Goal: Task Accomplishment & Management: Manage account settings

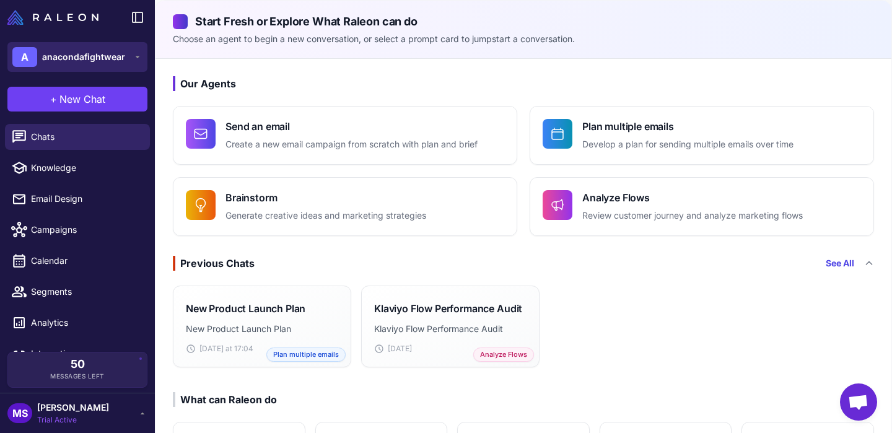
click at [128, 52] on button "A anacondafightwear" at bounding box center [77, 57] width 140 height 30
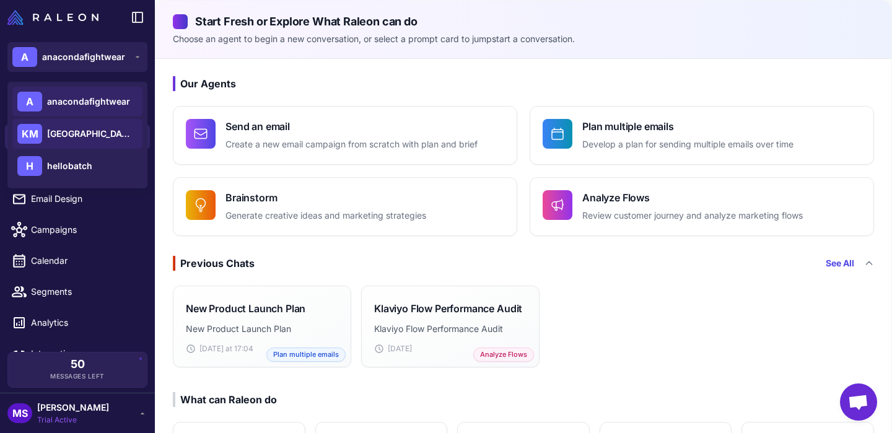
click at [93, 129] on span "[GEOGRAPHIC_DATA]" at bounding box center [90, 134] width 87 height 14
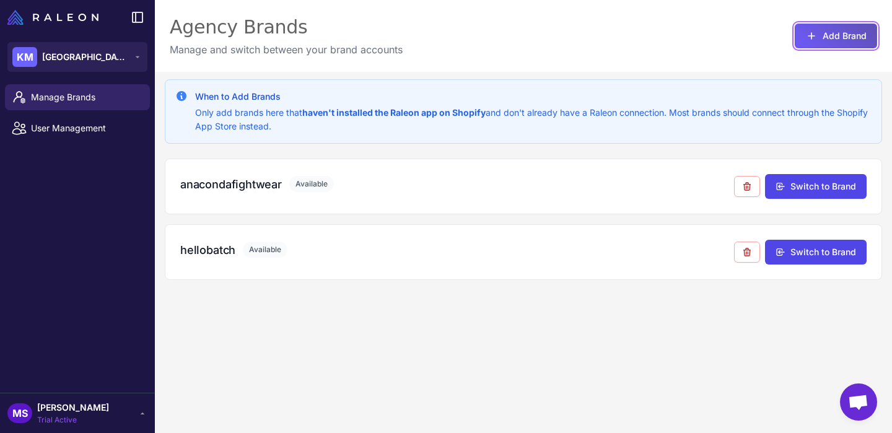
click at [819, 44] on button "Add Brand" at bounding box center [836, 36] width 82 height 25
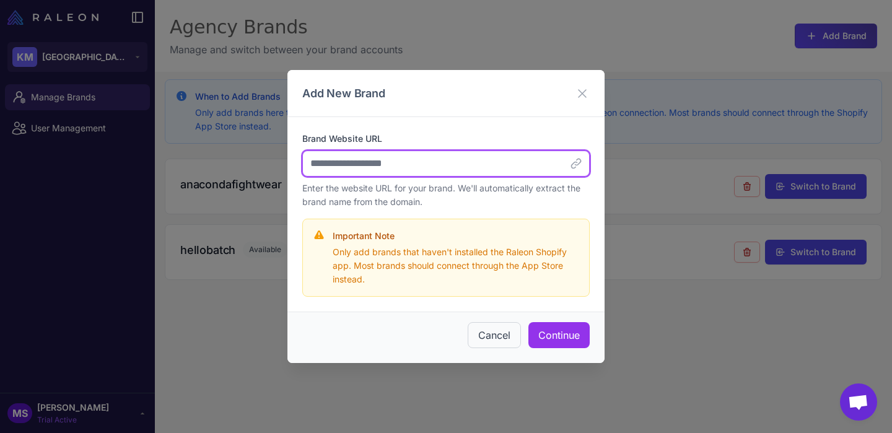
click at [379, 167] on input "Brand Website URL" at bounding box center [445, 163] width 287 height 26
paste input "**********"
type input "**********"
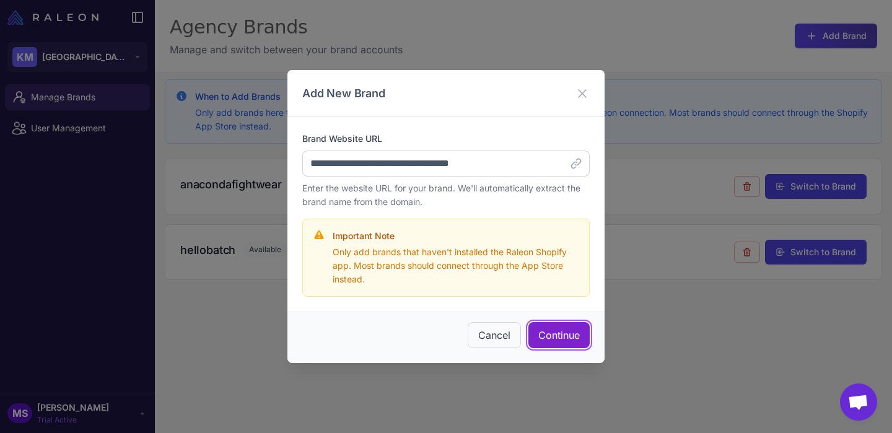
click at [560, 342] on button "Continue" at bounding box center [558, 335] width 61 height 26
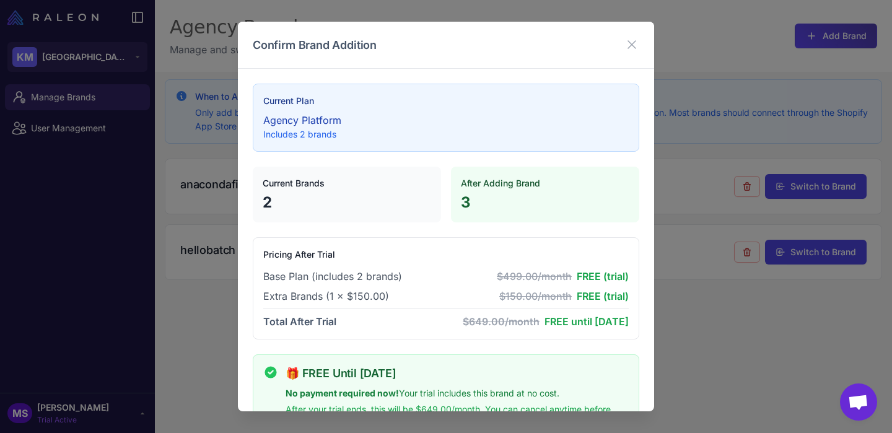
click at [484, 139] on p "Includes 2 brands" at bounding box center [445, 135] width 365 height 14
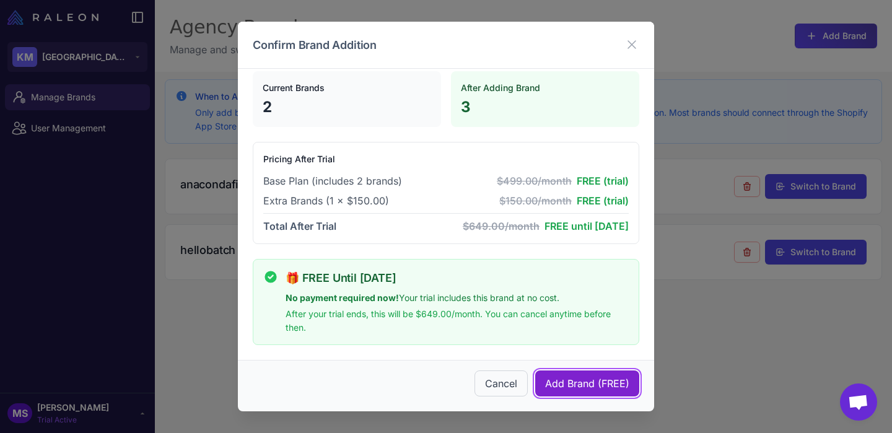
click at [567, 386] on span "Add Brand (FREE)" at bounding box center [587, 383] width 84 height 15
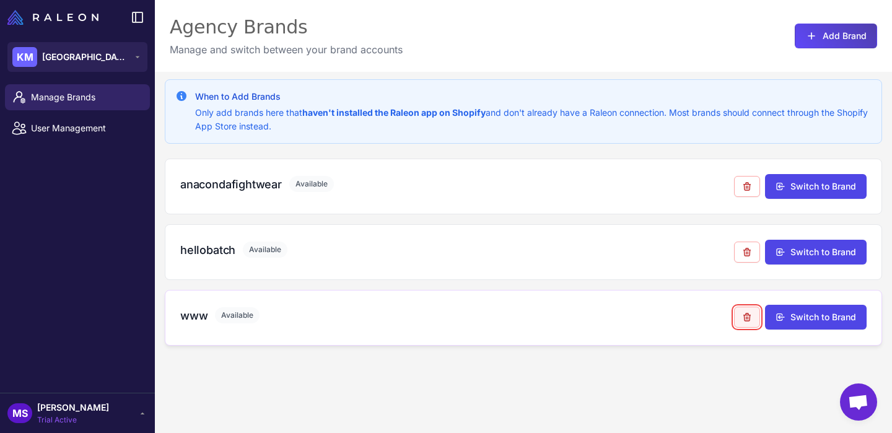
click at [743, 323] on button at bounding box center [747, 317] width 26 height 21
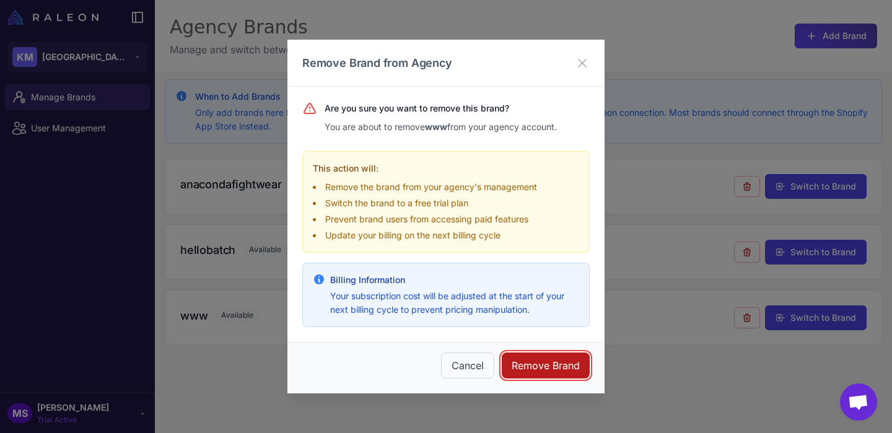
click at [552, 369] on button "Remove Brand" at bounding box center [546, 365] width 88 height 26
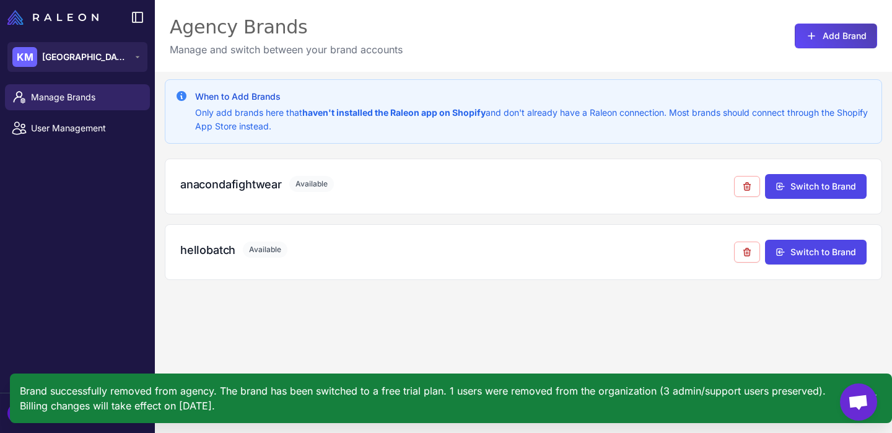
click at [96, 199] on div "Manage Brands User Management" at bounding box center [77, 235] width 155 height 313
click at [601, 140] on div "When to Add Brands Only add brands here that haven't installed the Raleon app o…" at bounding box center [523, 111] width 717 height 64
click at [499, 115] on p "Only add brands here that haven't installed the Raleon app on Shopify and don't…" at bounding box center [533, 119] width 676 height 27
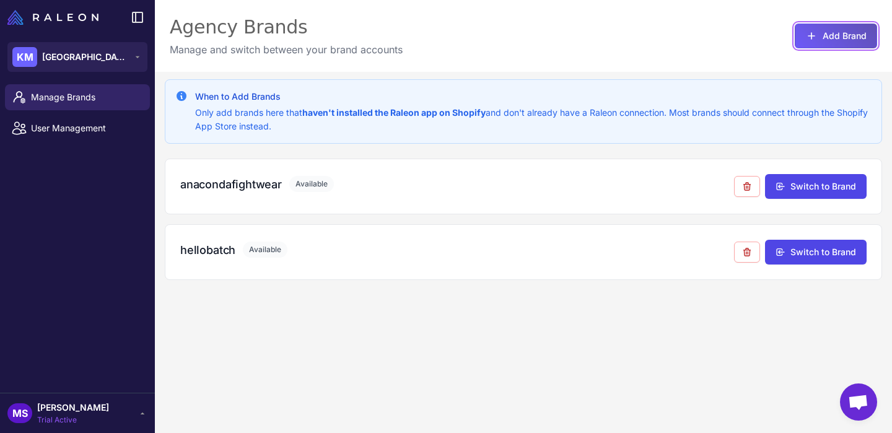
click at [834, 33] on button "Add Brand" at bounding box center [836, 36] width 82 height 25
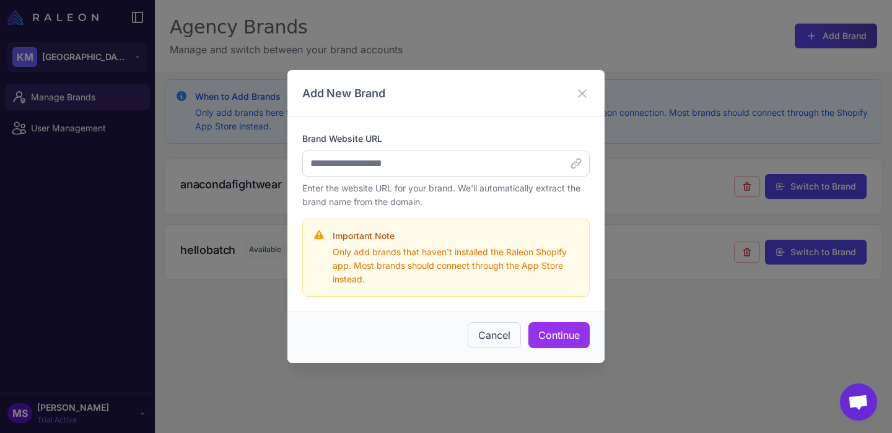
click at [427, 233] on h4 "Important Note" at bounding box center [456, 236] width 246 height 14
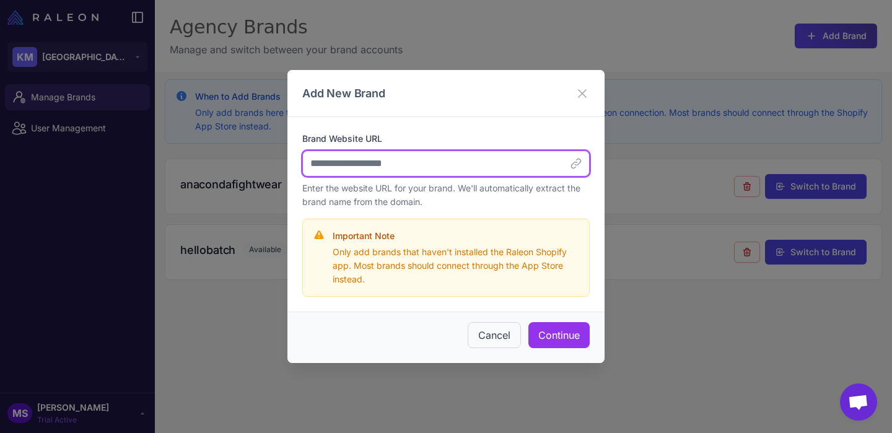
click at [565, 158] on input "Brand Website URL" at bounding box center [445, 163] width 287 height 26
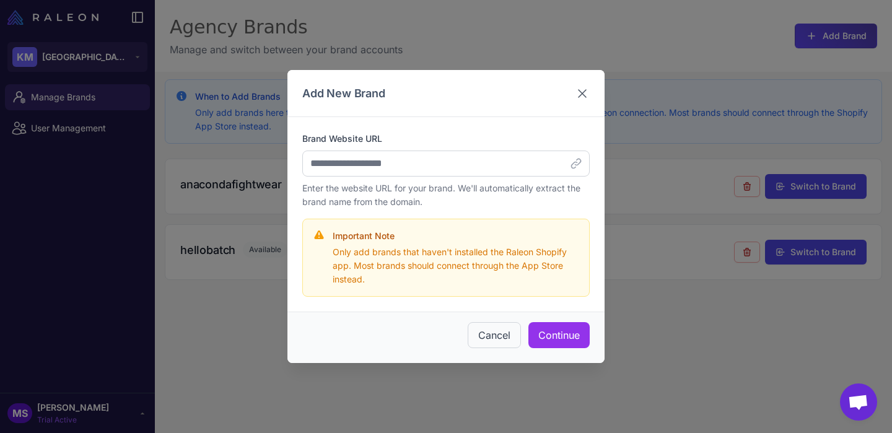
click at [578, 97] on icon at bounding box center [582, 93] width 15 height 15
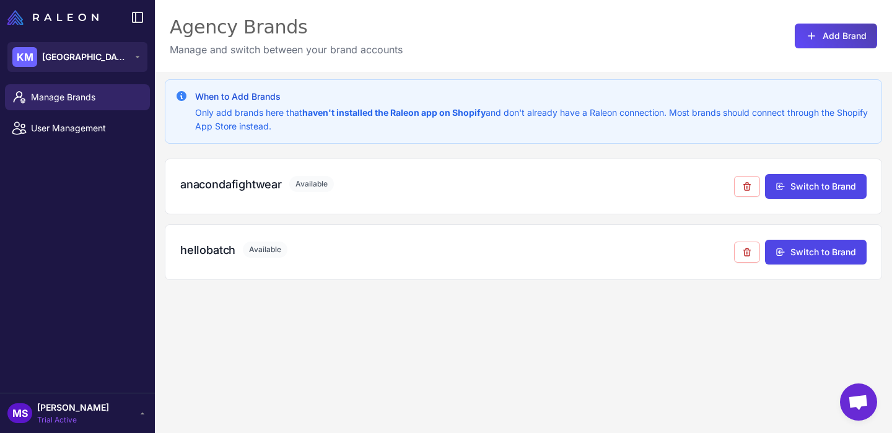
click at [124, 421] on div "MS Marissa Swanepoel Trial Active" at bounding box center [77, 413] width 140 height 25
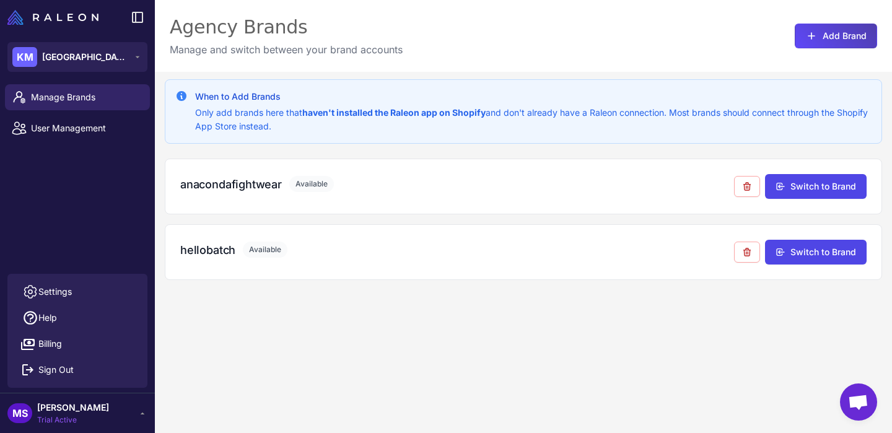
click at [108, 250] on div "Manage Brands User Management" at bounding box center [77, 176] width 155 height 194
click at [92, 120] on link "User Management" at bounding box center [77, 128] width 145 height 26
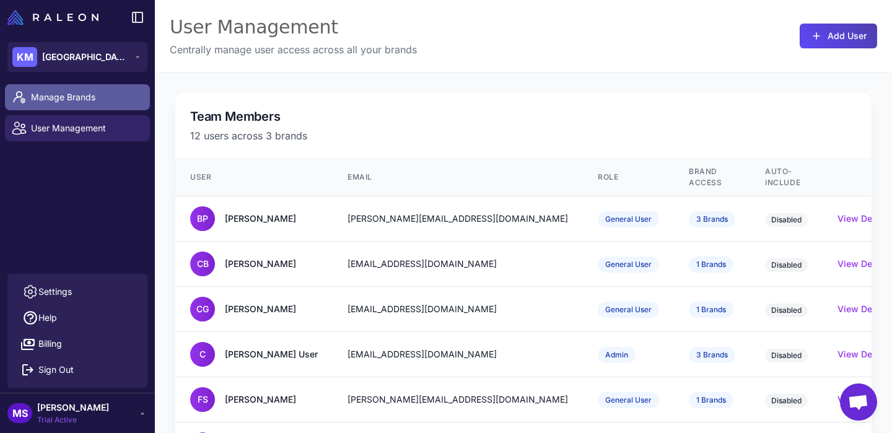
click at [113, 93] on span "Manage Brands" at bounding box center [85, 97] width 109 height 14
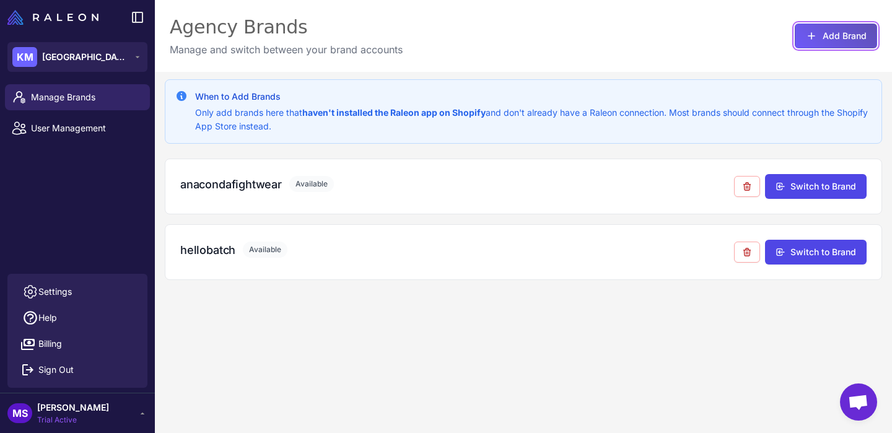
click at [839, 41] on button "Add Brand" at bounding box center [836, 36] width 82 height 25
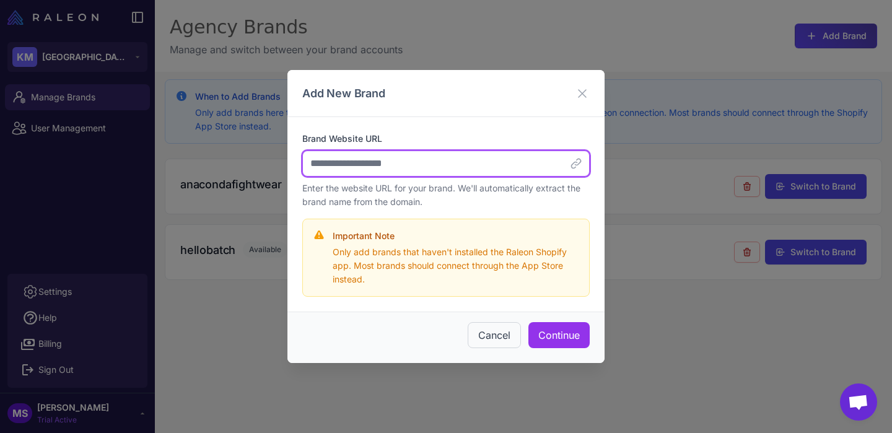
click at [460, 161] on input "Brand Website URL" at bounding box center [445, 163] width 287 height 26
click at [581, 163] on input "Brand Website URL" at bounding box center [445, 163] width 287 height 26
paste input "**********"
drag, startPoint x: 371, startPoint y: 162, endPoint x: 296, endPoint y: 166, distance: 75.1
click at [296, 166] on div "**********" at bounding box center [445, 214] width 317 height 194
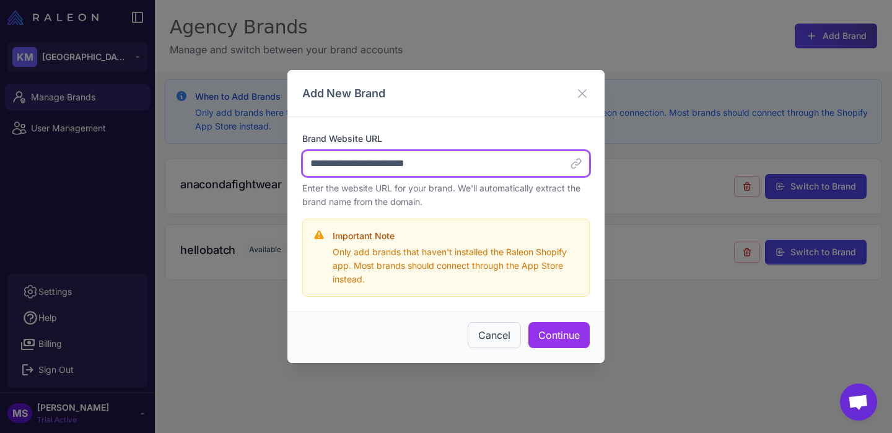
click at [453, 172] on input "**********" at bounding box center [445, 163] width 287 height 26
type input "**********"
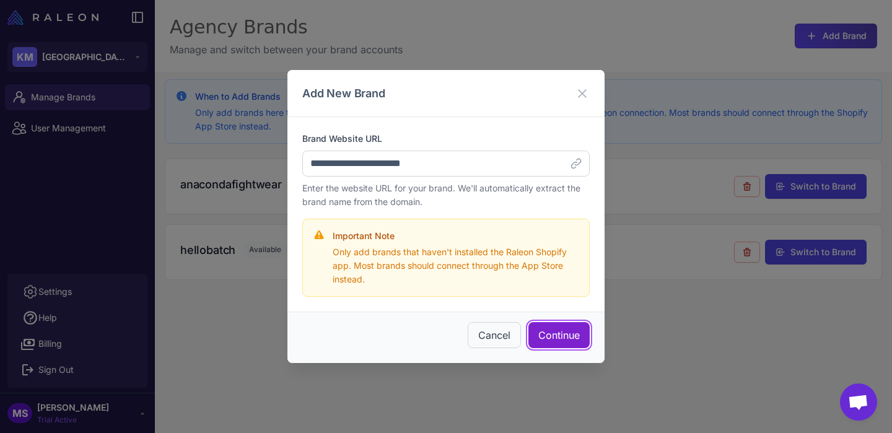
click at [541, 343] on button "Continue" at bounding box center [558, 335] width 61 height 26
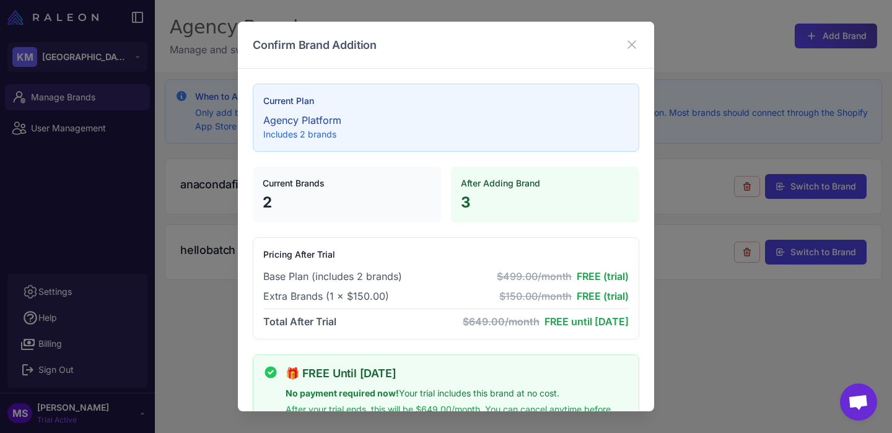
click at [377, 116] on p "Agency Platform" at bounding box center [445, 120] width 365 height 15
click at [307, 119] on p "Agency Platform" at bounding box center [445, 120] width 365 height 15
click at [308, 130] on p "Includes 2 brands" at bounding box center [445, 135] width 365 height 14
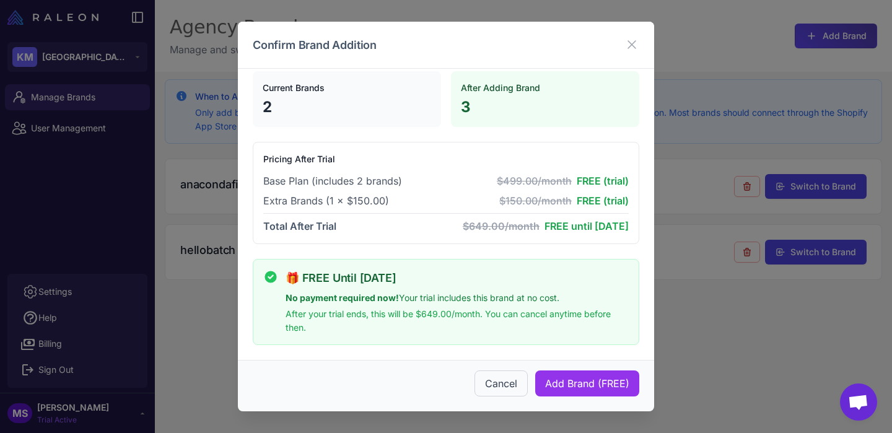
click at [492, 368] on div "Cancel Add Brand (FREE)" at bounding box center [446, 385] width 416 height 51
click at [502, 378] on button "Cancel" at bounding box center [500, 383] width 53 height 26
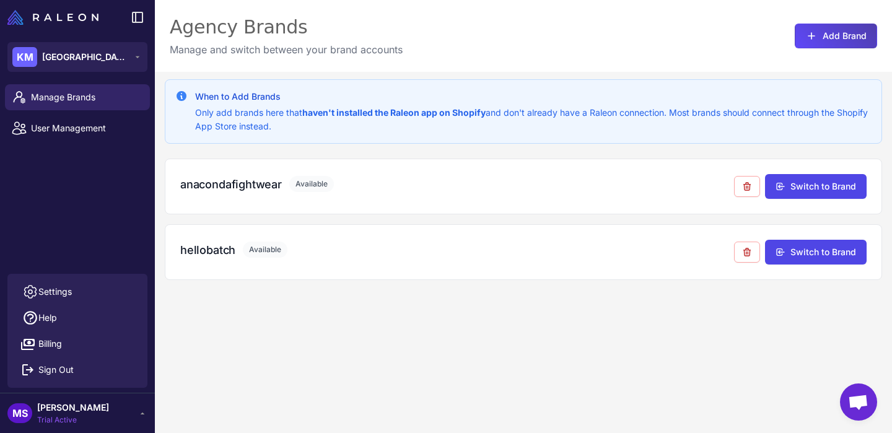
click at [679, 329] on div "When to Add Brands Only add brands here that haven't installed the Raleon app o…" at bounding box center [523, 288] width 737 height 433
click at [608, 103] on h3 "When to Add Brands" at bounding box center [533, 97] width 676 height 14
click at [232, 103] on h3 "When to Add Brands" at bounding box center [533, 97] width 676 height 14
click at [126, 45] on button "KM Kensington Media House" at bounding box center [77, 57] width 140 height 30
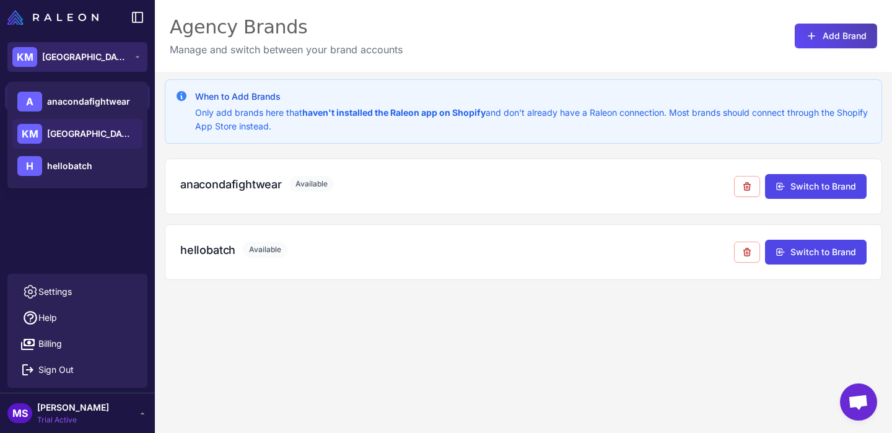
click at [128, 50] on span "[GEOGRAPHIC_DATA]" at bounding box center [85, 57] width 87 height 14
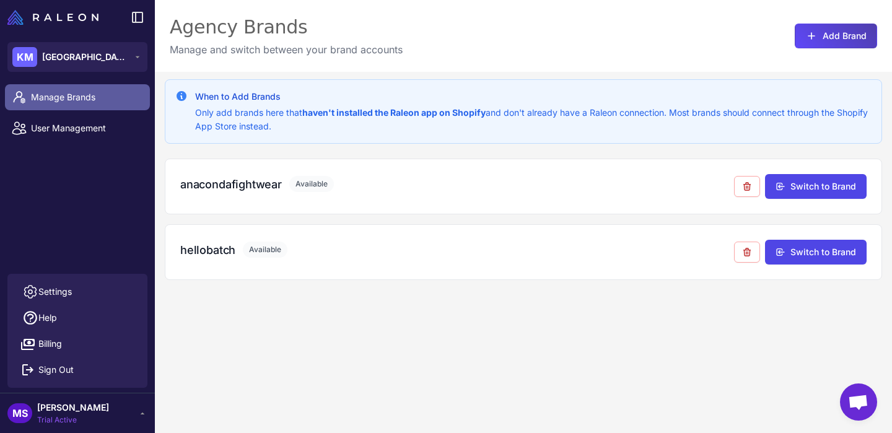
click at [96, 97] on span "Manage Brands" at bounding box center [85, 97] width 109 height 14
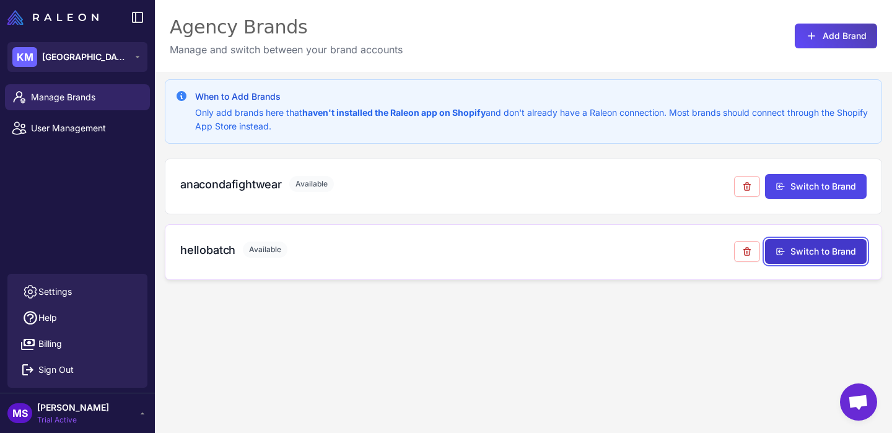
click at [835, 259] on button "Switch to Brand" at bounding box center [816, 251] width 102 height 25
